Goal: Find specific page/section: Find specific page/section

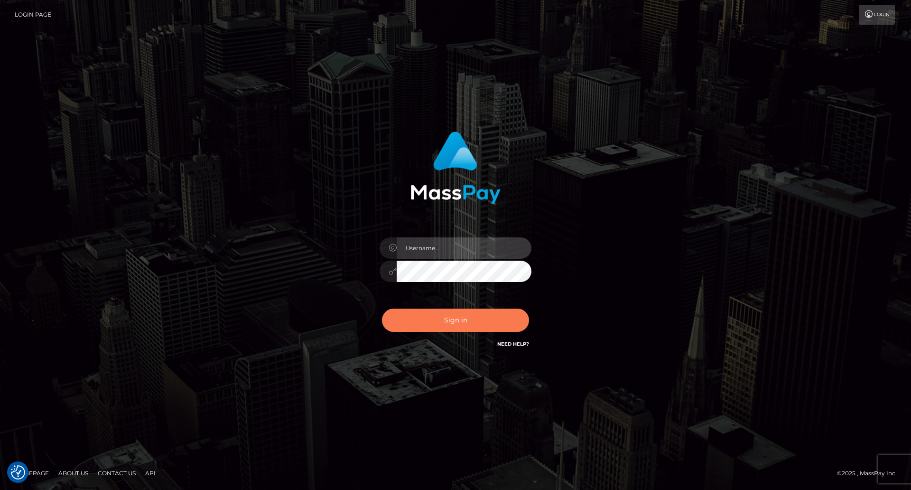
type input "[DEMOGRAPHIC_DATA]"
drag, startPoint x: 461, startPoint y: 321, endPoint x: 535, endPoint y: 289, distance: 80.5
click at [461, 321] on button "Sign in" at bounding box center [455, 319] width 147 height 23
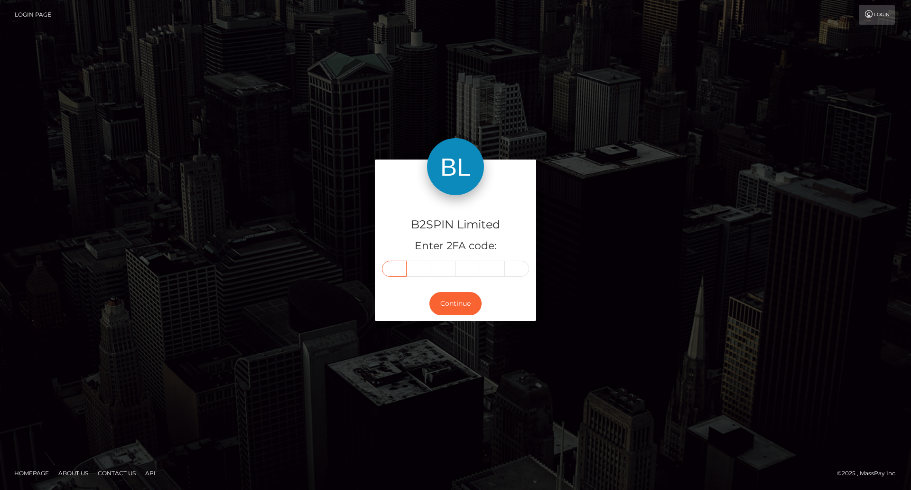
drag, startPoint x: 393, startPoint y: 269, endPoint x: 463, endPoint y: 270, distance: 69.3
click at [393, 269] on input "text" at bounding box center [394, 269] width 25 height 16
type input "6"
type input "9"
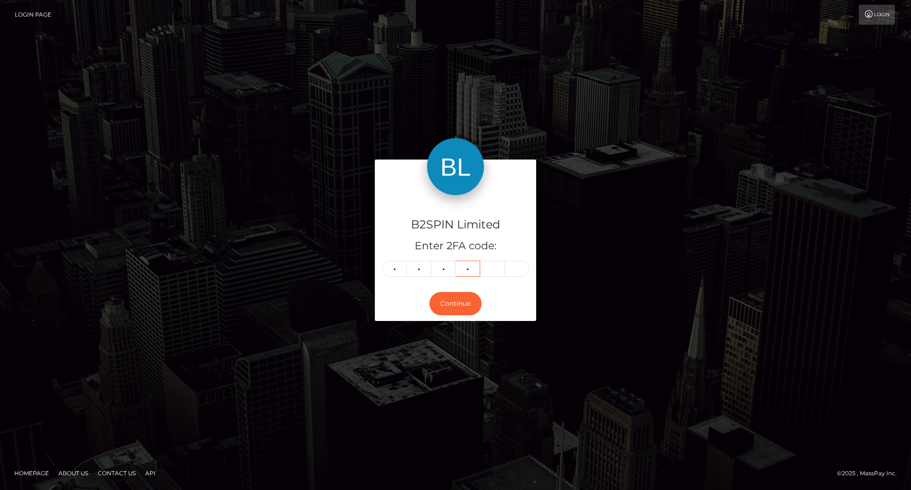
type input "8"
type input "7"
type input "3"
click at [460, 308] on button "Continue" at bounding box center [456, 303] width 52 height 23
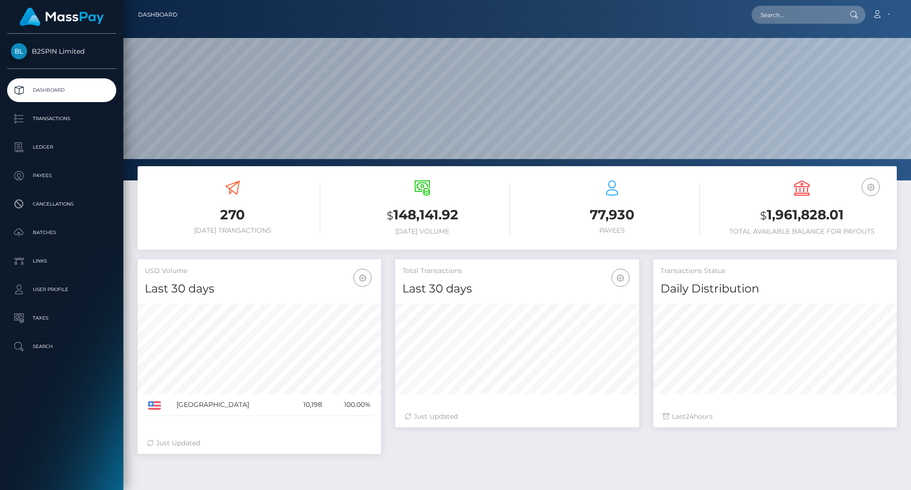
scroll to position [168, 244]
click at [791, 16] on input "text" at bounding box center [796, 15] width 89 height 18
paste input "3253367"
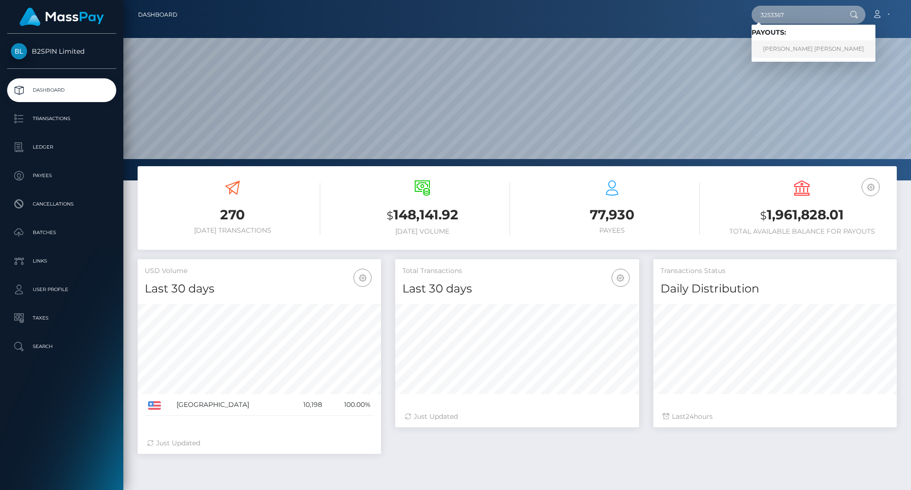
type input "3253367"
click at [811, 50] on link "ANDREW REKSMY CHHEM" at bounding box center [814, 49] width 124 height 18
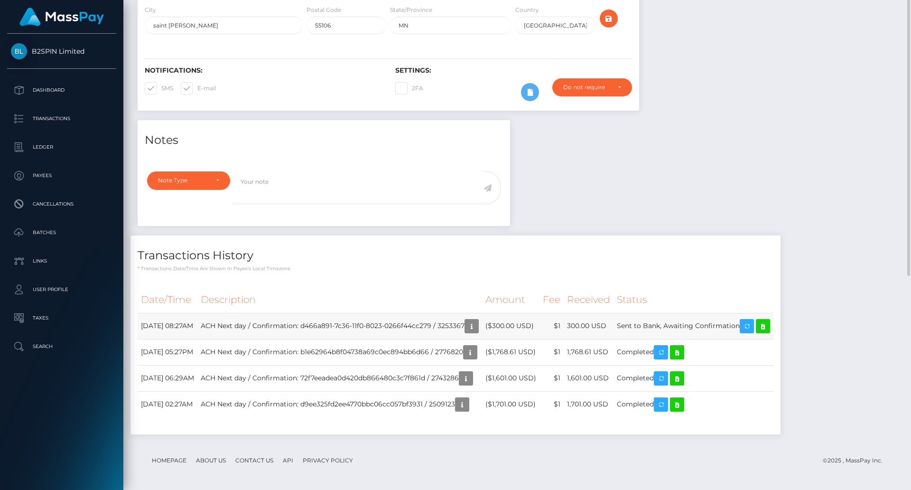
scroll to position [192, 0]
